Goal: Transaction & Acquisition: Purchase product/service

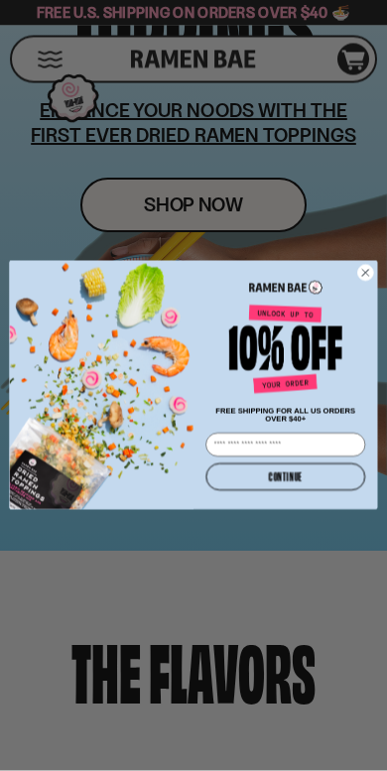
scroll to position [339, 0]
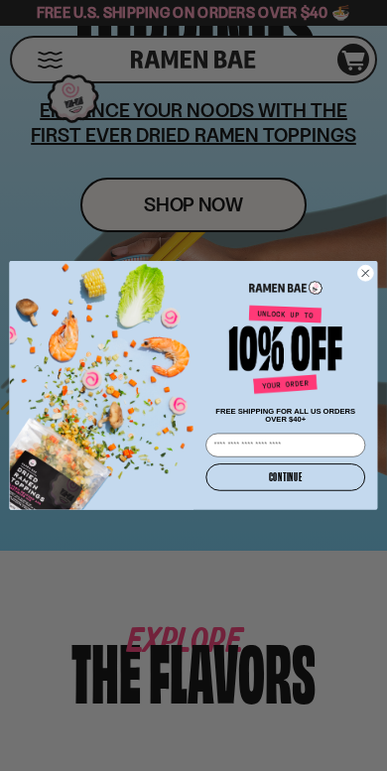
click at [370, 270] on circle "Close dialog" at bounding box center [365, 273] width 16 height 16
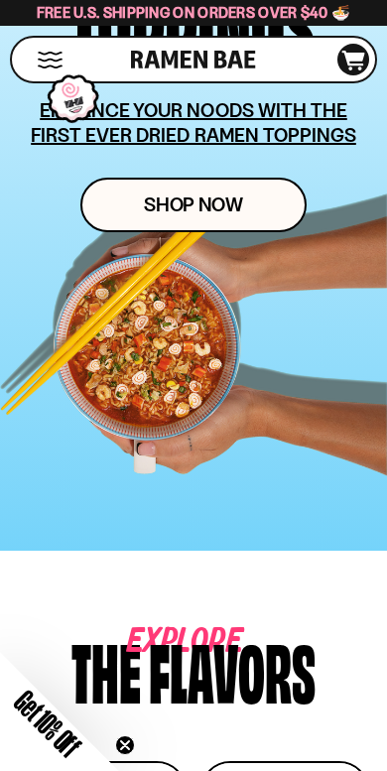
click at [246, 204] on link "Shop Now" at bounding box center [193, 205] width 226 height 55
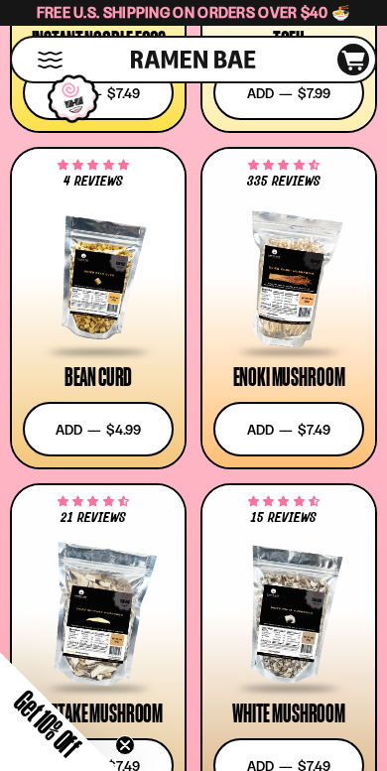
scroll to position [2930, 0]
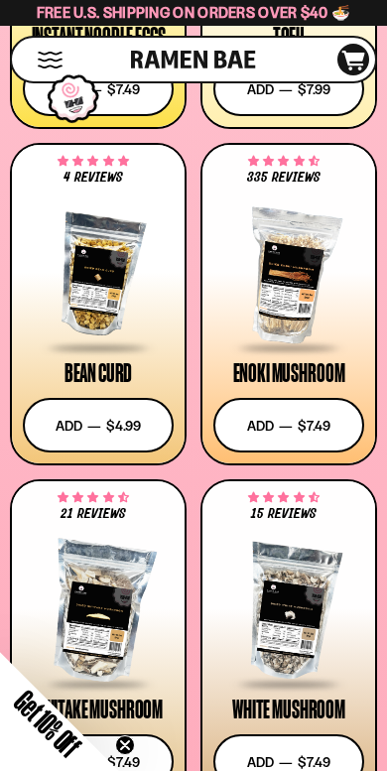
click at [328, 429] on button "Add to cart Add — Regular price $7.49 Regular price Sale price $7.49 Unit price…" at bounding box center [288, 425] width 151 height 55
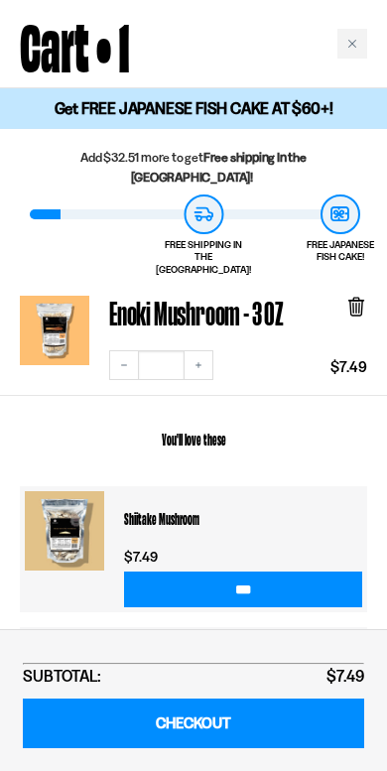
click at [360, 46] on div "Close cart" at bounding box center [352, 44] width 30 height 30
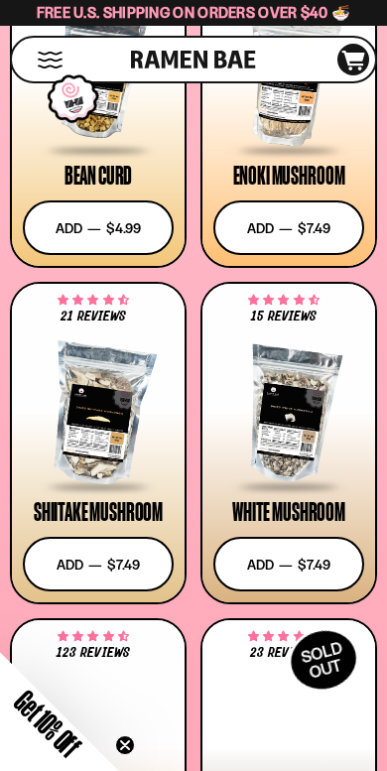
scroll to position [3137, 0]
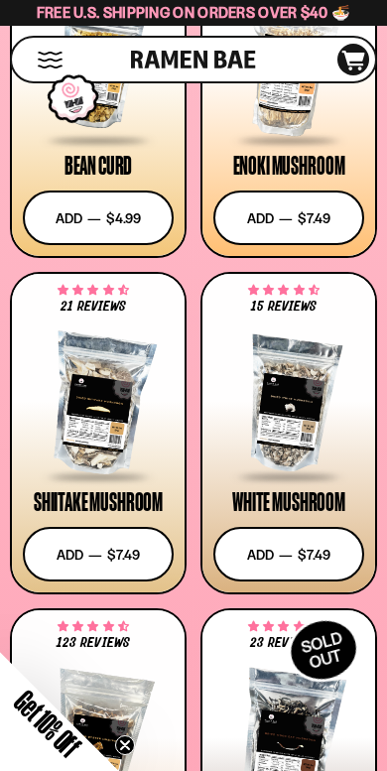
click at [130, 545] on button "Add to cart Add — Regular price $7.49 Regular price Sale price $7.49 Unit price…" at bounding box center [98, 554] width 151 height 55
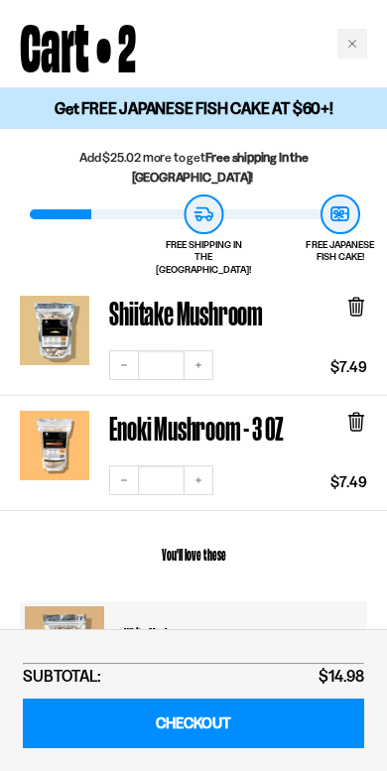
click at [359, 46] on div "Close cart" at bounding box center [352, 44] width 30 height 30
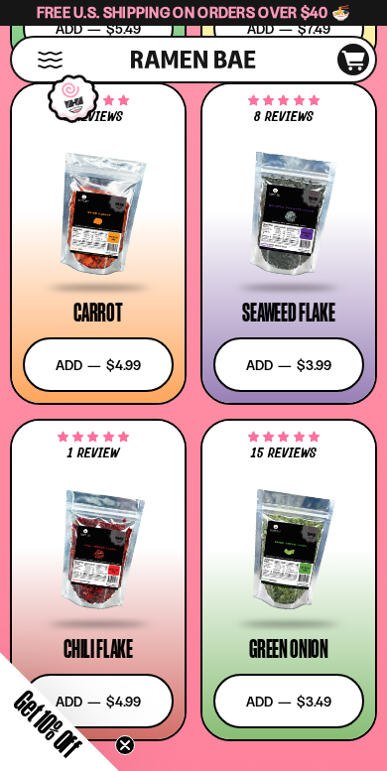
scroll to position [4673, 0]
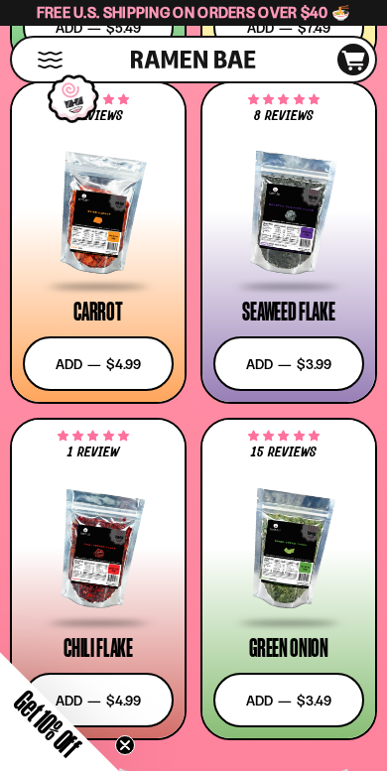
click at [312, 361] on button "Add to cart Add — Regular price $3.99 Regular price Sale price $3.99 Unit price…" at bounding box center [288, 363] width 151 height 55
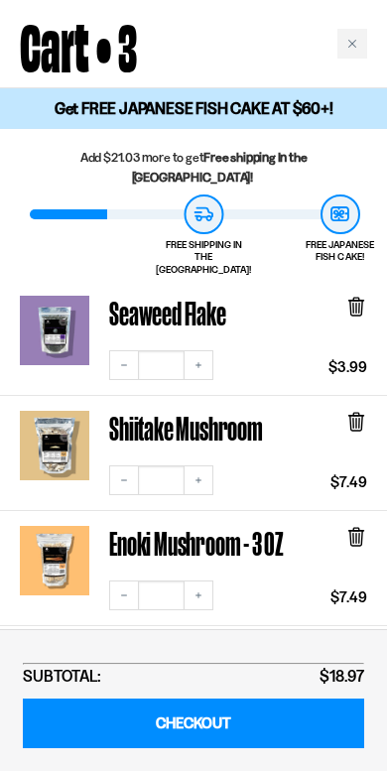
click at [355, 51] on div "Close cart" at bounding box center [352, 44] width 30 height 30
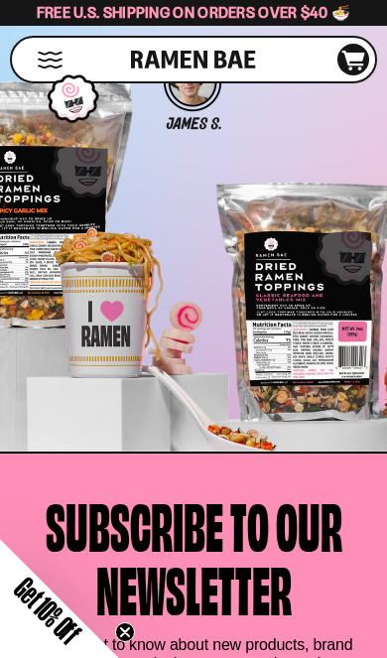
scroll to position [7279, 0]
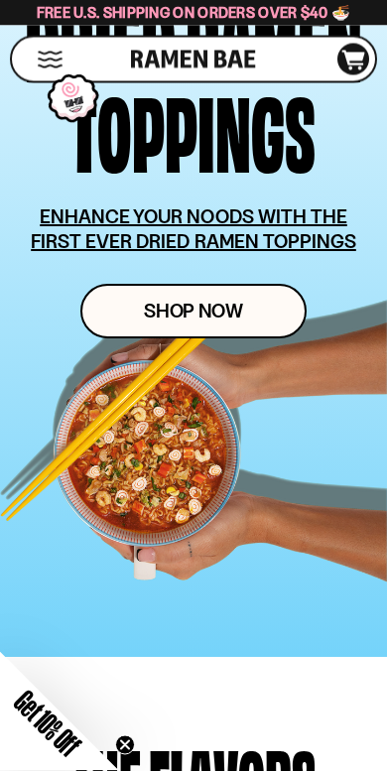
scroll to position [233, 0]
click at [113, 307] on link "Shop Now" at bounding box center [193, 311] width 226 height 55
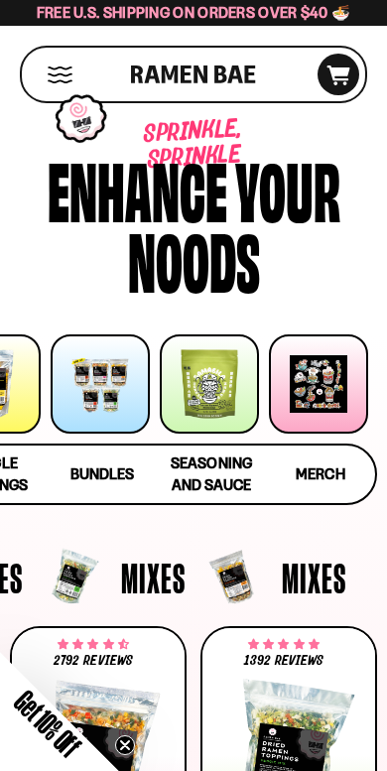
scroll to position [0, 183]
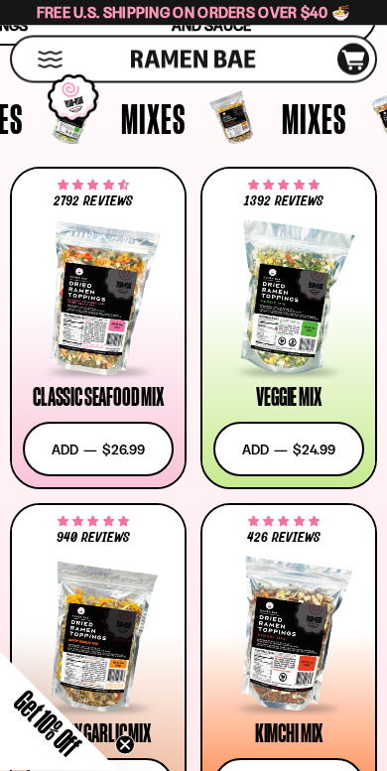
click at [74, 443] on button "Add to cart Add — Regular price $26.99 Regular price Sale price $26.99 Unit pri…" at bounding box center [98, 450] width 151 height 55
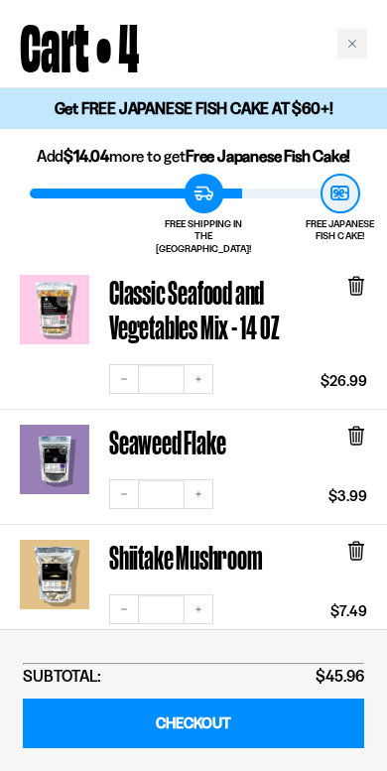
click at [365, 40] on div "Close cart" at bounding box center [352, 44] width 30 height 30
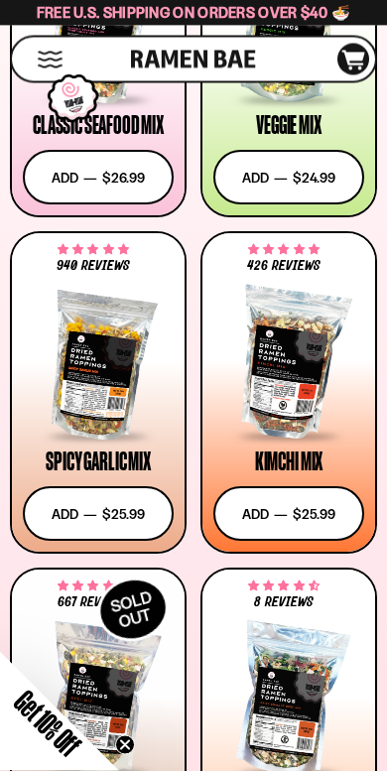
scroll to position [731, 0]
click at [68, 514] on button "Add to cart Add — Regular price $25.99 Regular price Sale price $25.99 Unit pri…" at bounding box center [98, 513] width 151 height 55
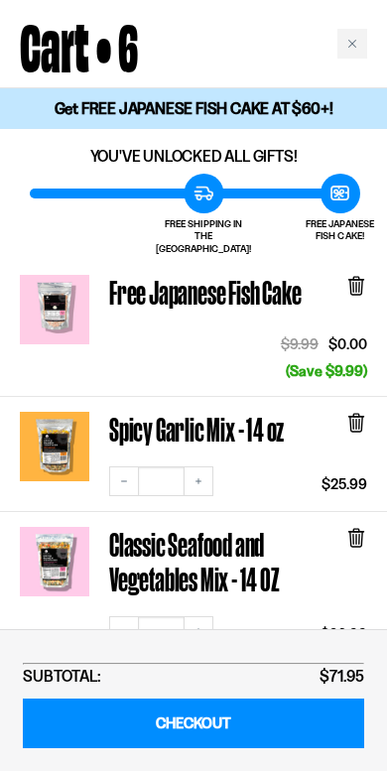
click at [347, 39] on icon "Close cart" at bounding box center [352, 44] width 10 height 10
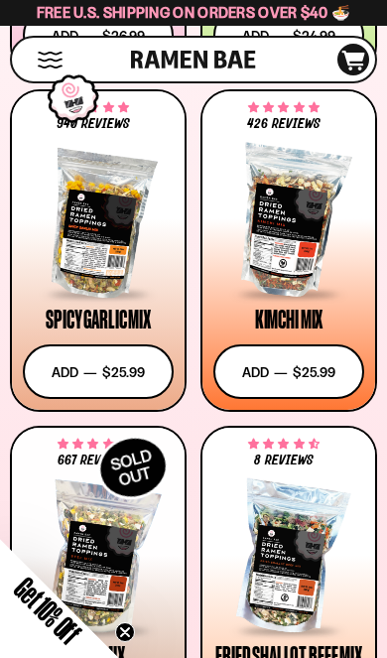
scroll to position [868, 0]
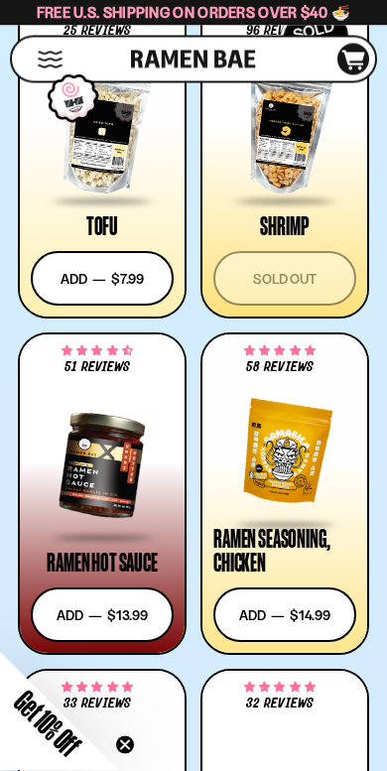
scroll to position [3458, 0]
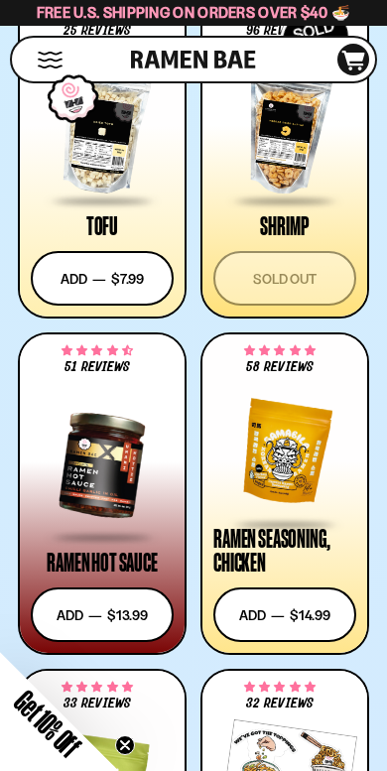
click at [119, 657] on circle "Close teaser" at bounding box center [125, 745] width 19 height 19
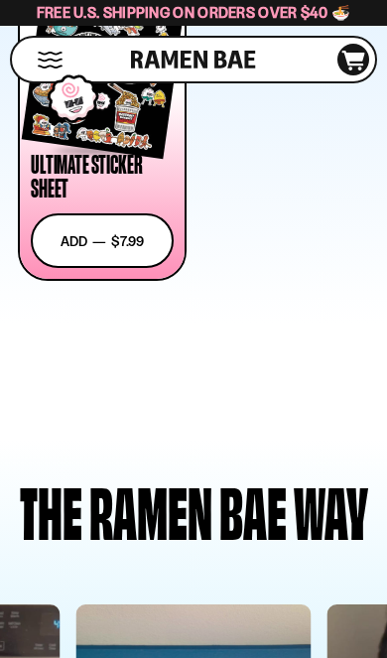
scroll to position [4498, 0]
